Goal: Find specific page/section

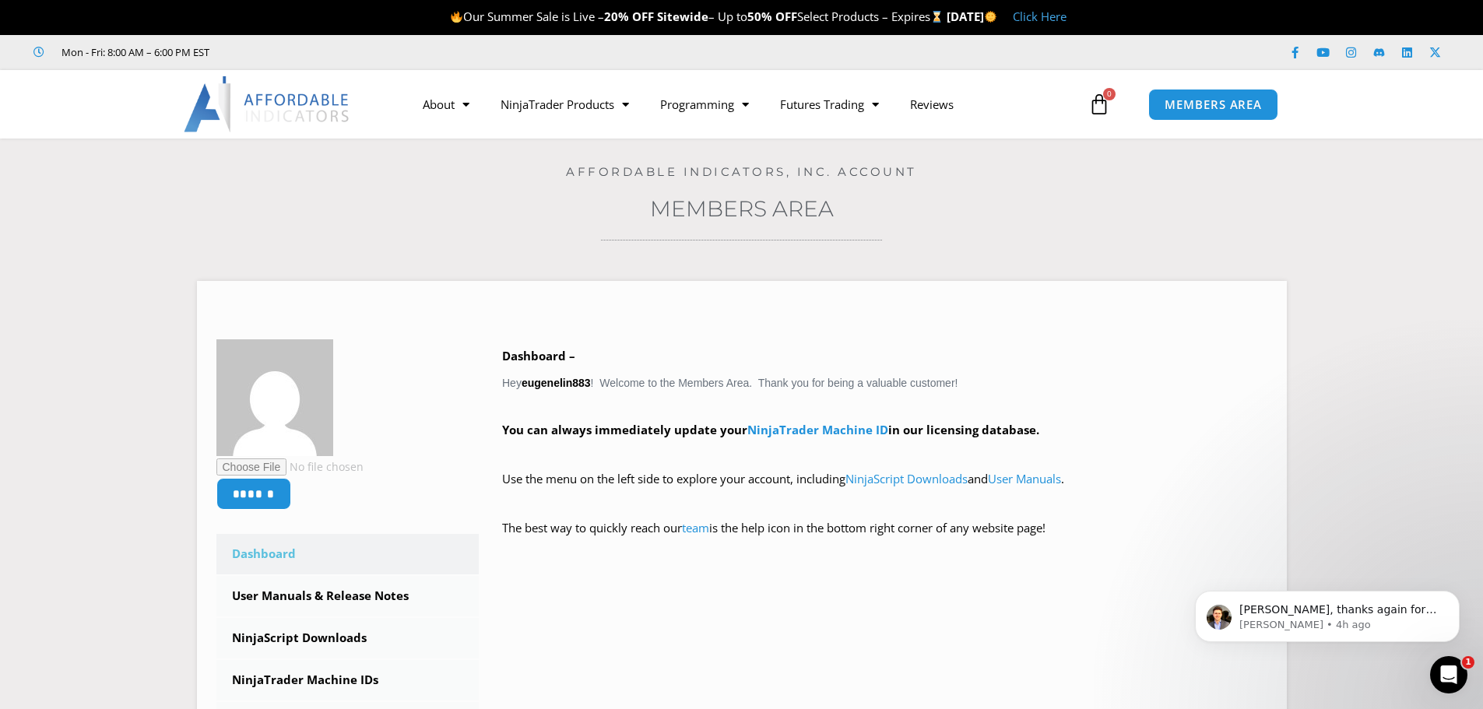
click at [1441, 680] on icon "Open Intercom Messenger" at bounding box center [1449, 676] width 26 height 26
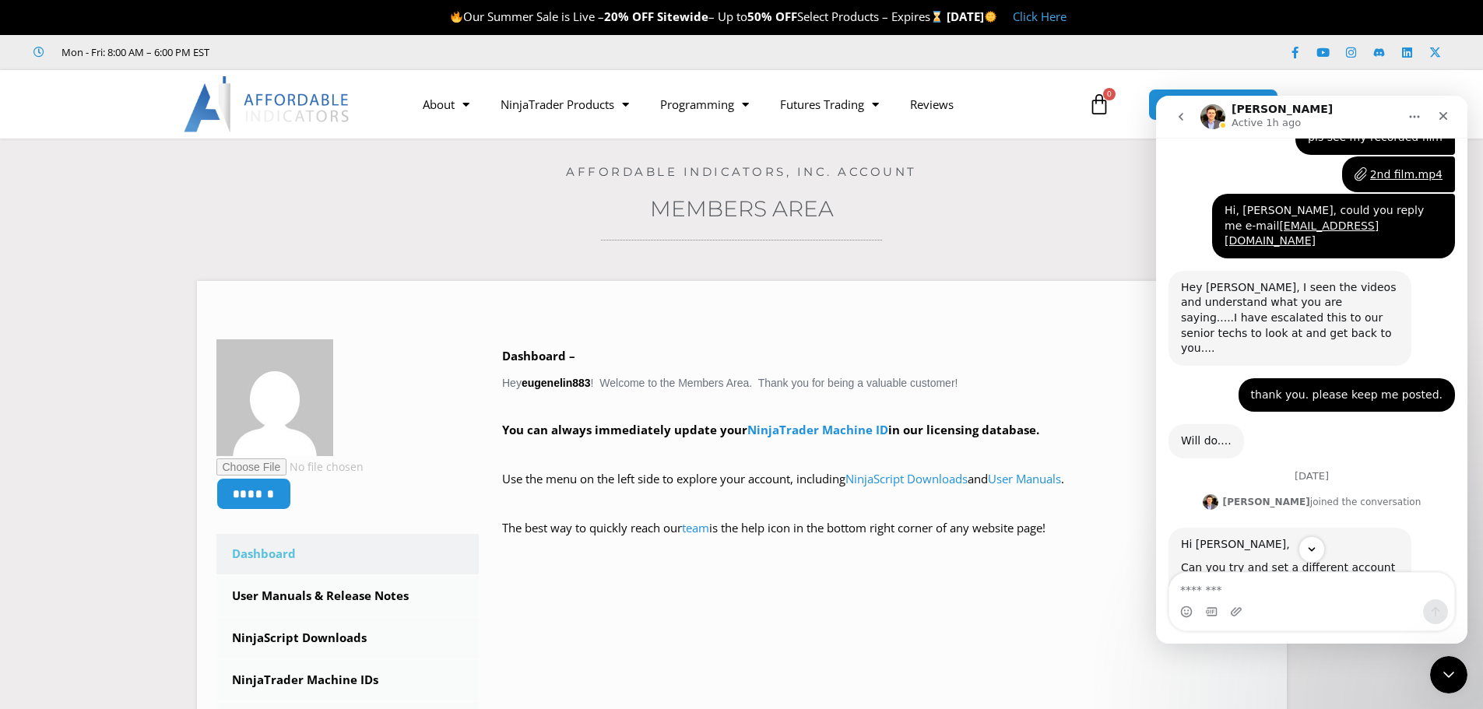
scroll to position [3056, 0]
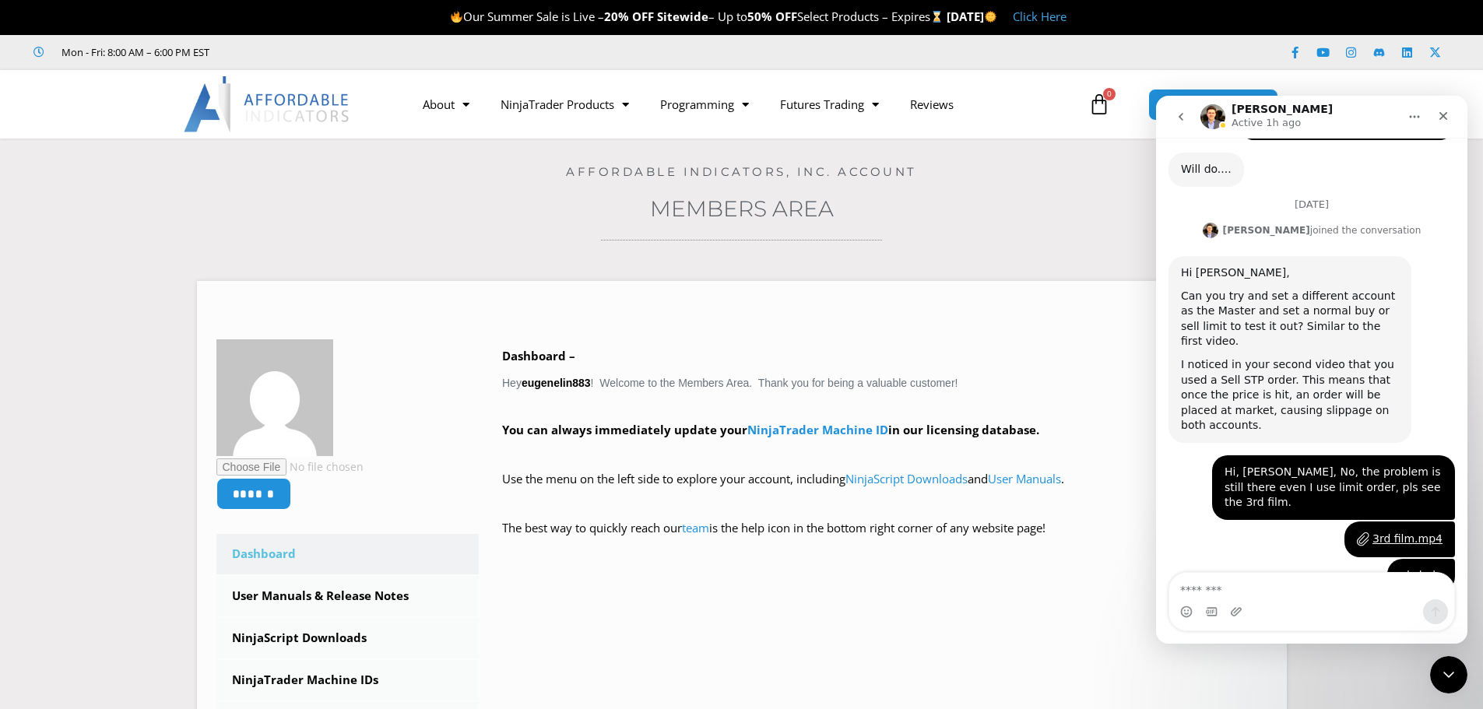
drag, startPoint x: 1461, startPoint y: 281, endPoint x: 2628, endPoint y: 682, distance: 1234.0
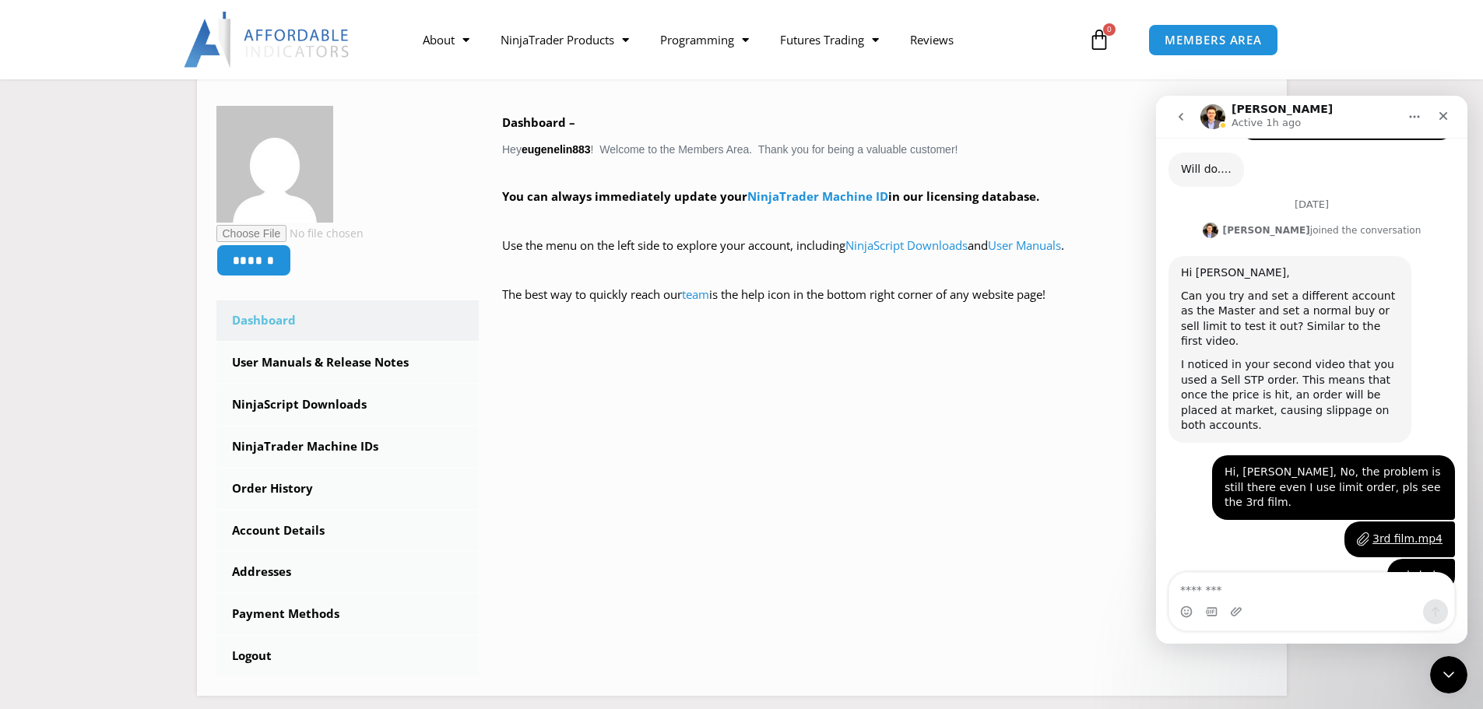
scroll to position [311, 0]
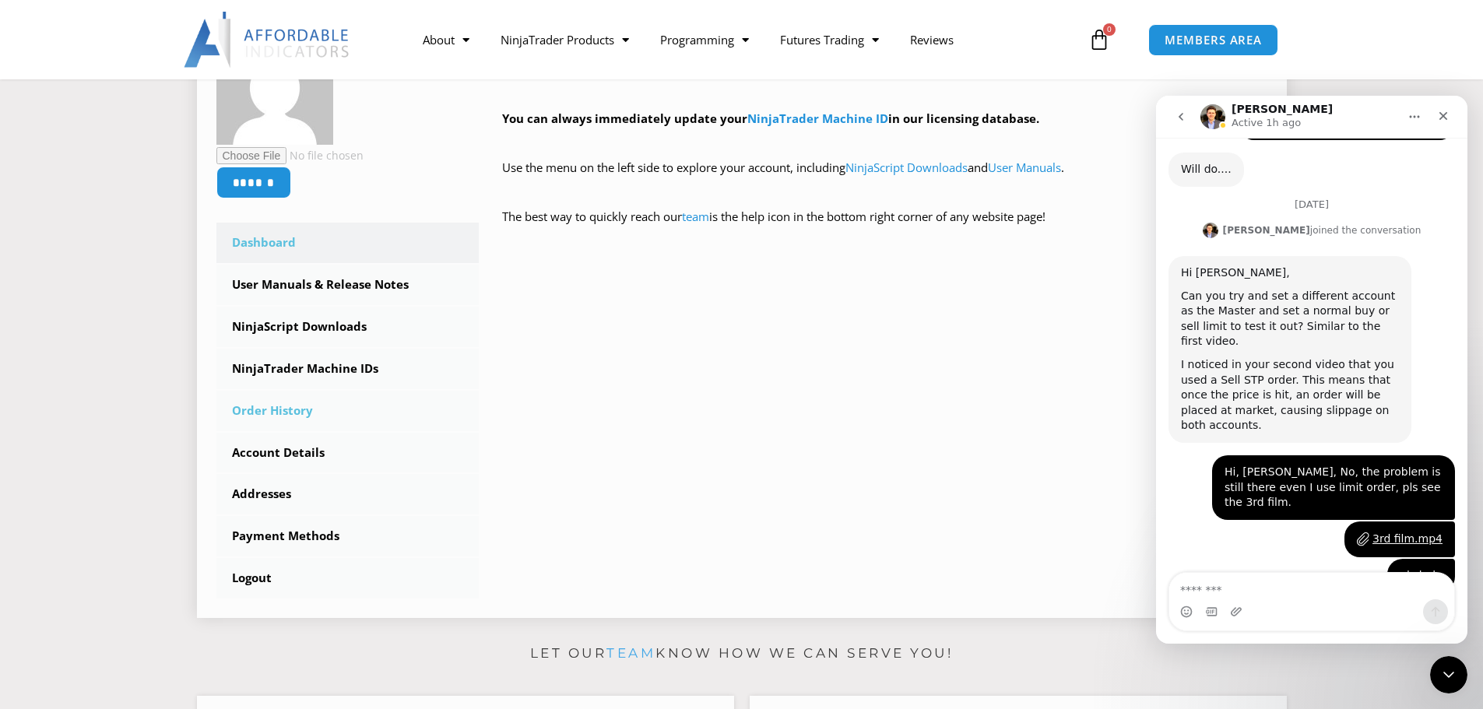
click at [263, 417] on link "Order History" at bounding box center [347, 411] width 263 height 40
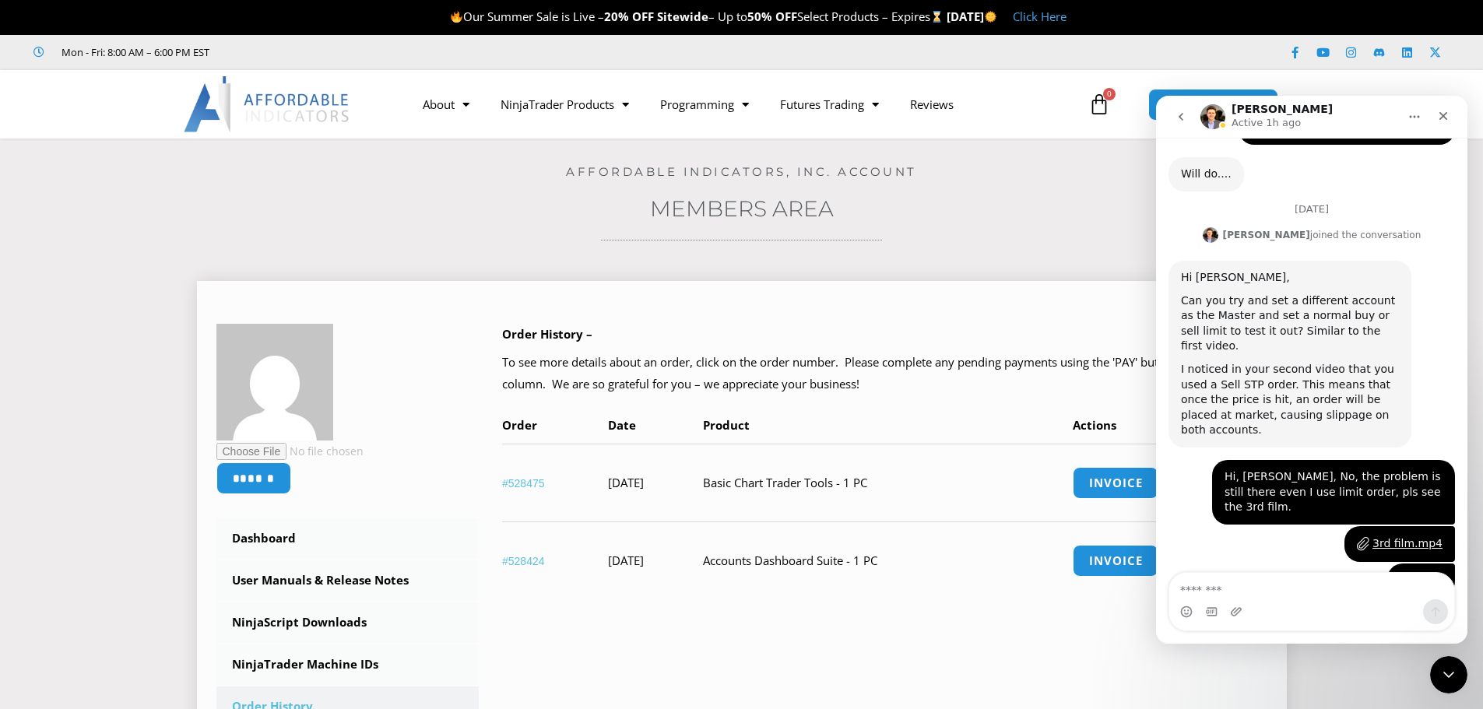
scroll to position [3056, 0]
click at [1445, 120] on icon "Close" at bounding box center [1443, 116] width 12 height 12
